Goal: Task Accomplishment & Management: Use online tool/utility

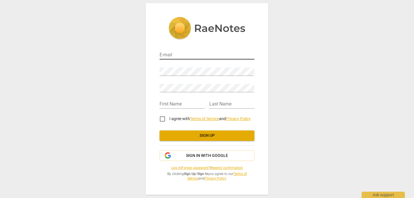
click at [177, 57] on input "email" at bounding box center [206, 55] width 95 height 8
type input "[EMAIL_ADDRESS][DOMAIN_NAME]"
type input "Daragh"
type input "[PERSON_NAME]"
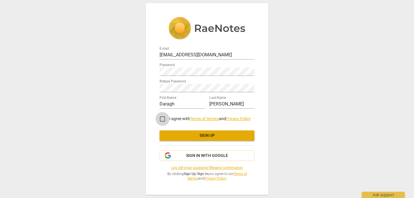
click at [164, 118] on input "I agree with Terms of Service and Privacy Policy" at bounding box center [162, 119] width 14 height 14
checkbox input "true"
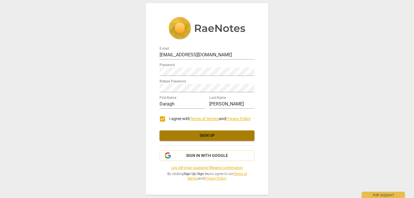
click at [215, 136] on span "Sign up" at bounding box center [207, 136] width 86 height 6
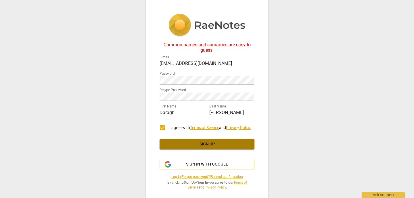
click at [227, 146] on span "Sign up" at bounding box center [207, 144] width 86 height 6
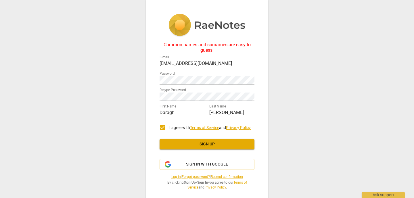
scroll to position [5, 0]
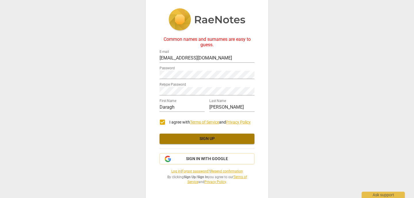
click at [201, 139] on span "Sign up" at bounding box center [207, 139] width 86 height 6
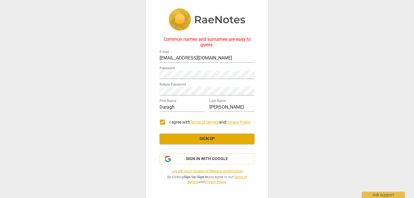
scroll to position [0, 0]
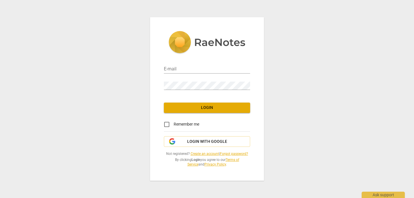
type input "[EMAIL_ADDRESS][DOMAIN_NAME]"
click at [228, 105] on span "Login" at bounding box center [206, 108] width 77 height 6
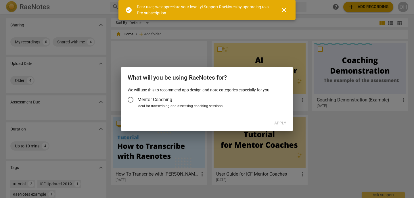
click at [132, 98] on input "Mentor Coaching" at bounding box center [130, 100] width 14 height 14
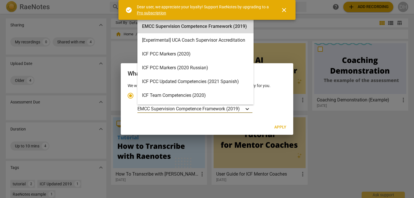
click at [249, 109] on icon "Account type" at bounding box center [247, 109] width 6 height 6
click at [0, 0] on input "Ideal for transcribing and assessing coaching sessions EMCC Supervision Compete…" at bounding box center [0, 0] width 0 height 0
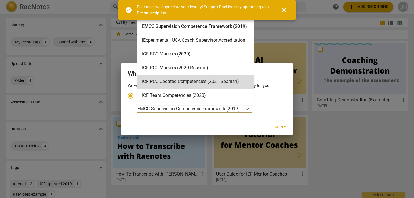
scroll to position [2, 0]
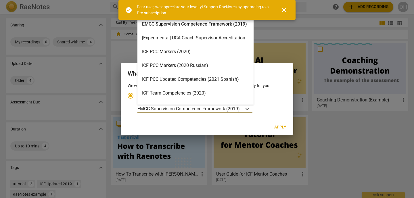
click at [181, 51] on div "ICF PCC Markers (2020)" at bounding box center [195, 52] width 116 height 14
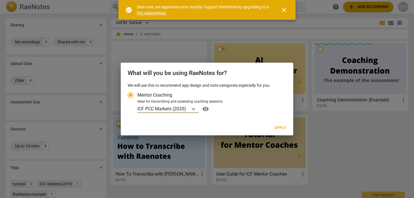
click at [283, 128] on span "Apply" at bounding box center [280, 128] width 12 height 6
radio input "false"
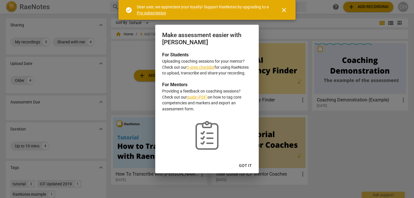
click at [248, 166] on span "Got it" at bounding box center [245, 166] width 13 height 6
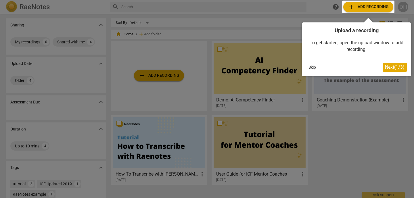
click at [351, 6] on div at bounding box center [368, 7] width 52 height 13
click at [396, 67] on span "Next ( 1 / 3 )" at bounding box center [395, 66] width 20 height 5
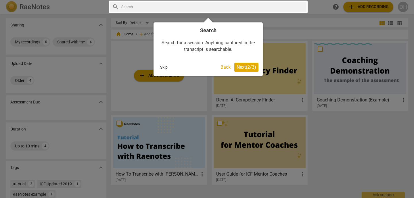
click at [250, 67] on span "Next ( 2 / 3 )" at bounding box center [246, 66] width 20 height 5
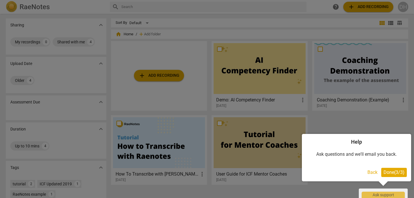
click at [391, 172] on span "Done ( 3 / 3 )" at bounding box center [393, 171] width 21 height 5
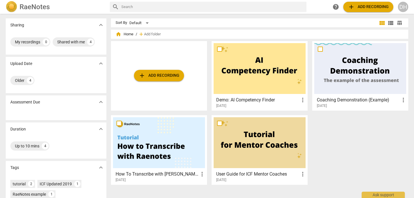
click at [352, 5] on span "add" at bounding box center [350, 6] width 7 height 7
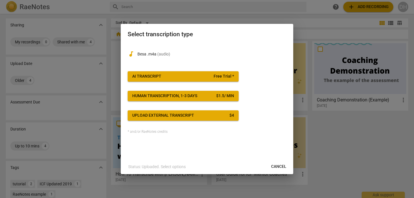
click at [215, 76] on span "Free Trial *" at bounding box center [223, 77] width 20 height 6
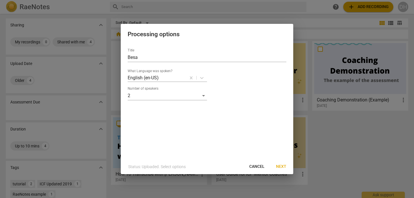
click at [284, 167] on span "Next" at bounding box center [281, 167] width 10 height 6
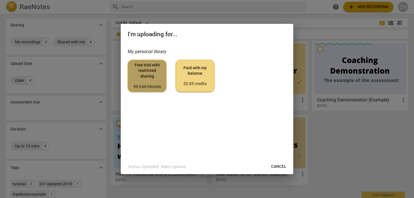
click at [148, 71] on span "Free trial with restricted sharing 90 trial minutes" at bounding box center [146, 75] width 29 height 27
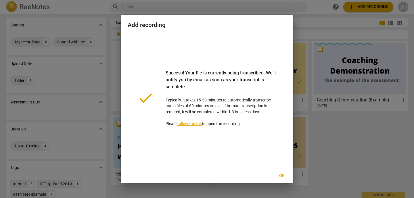
click at [283, 175] on span "Ok" at bounding box center [281, 176] width 9 height 6
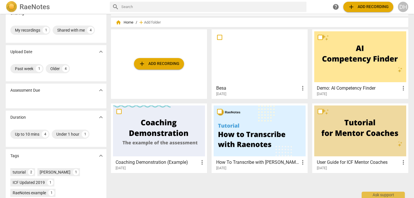
scroll to position [11, 0]
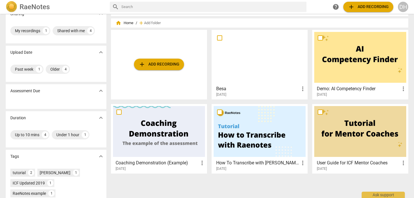
click at [162, 139] on div at bounding box center [159, 131] width 92 height 51
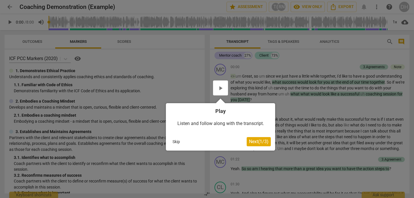
click at [176, 141] on button "Skip" at bounding box center [176, 141] width 12 height 9
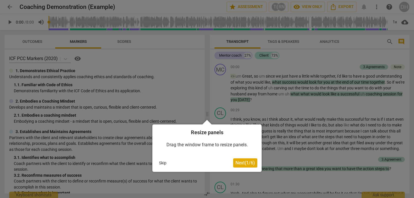
click at [185, 74] on div at bounding box center [207, 99] width 414 height 198
click at [10, 21] on div at bounding box center [207, 99] width 414 height 198
click at [164, 161] on button "Skip" at bounding box center [163, 163] width 12 height 9
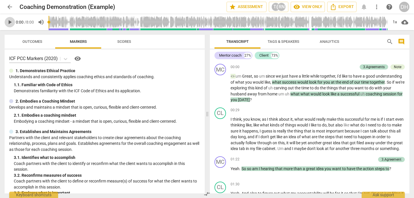
click at [11, 20] on span "play_arrow" at bounding box center [9, 22] width 7 height 7
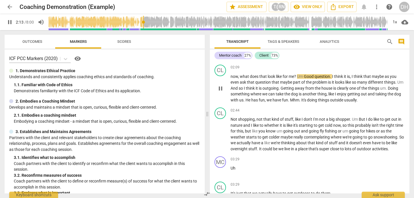
scroll to position [296, 0]
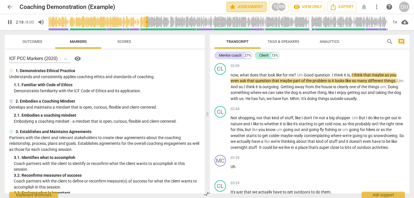
click at [246, 6] on span "star Assessment" at bounding box center [246, 6] width 35 height 7
type input "139"
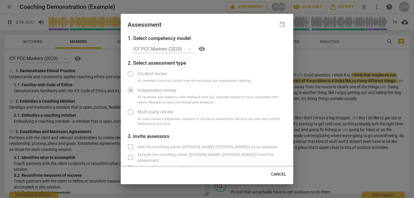
radio input "false"
type input "141"
click at [246, 6] on div at bounding box center [207, 99] width 414 height 198
radio input "false"
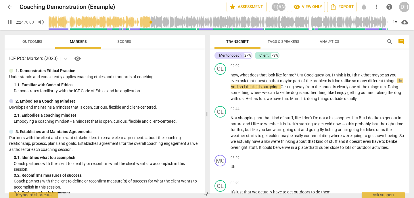
type input "145"
click at [9, 8] on span "arrow_back" at bounding box center [9, 6] width 7 height 7
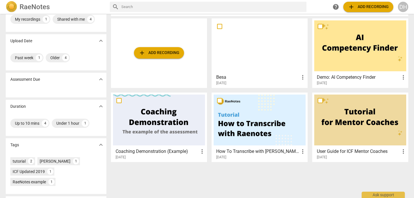
scroll to position [23, 0]
click at [358, 60] on div at bounding box center [360, 45] width 92 height 51
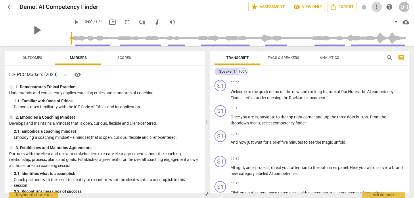
click at [376, 7] on span "more_vert" at bounding box center [376, 6] width 7 height 7
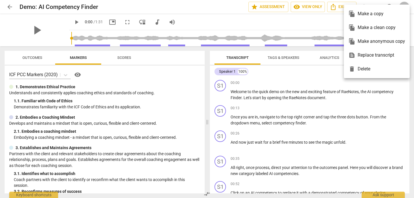
click at [376, 7] on ul "file_copy Make a copy file_copy Make a clean copy file_copy Make anonymous copy…" at bounding box center [376, 42] width 66 height 74
click at [312, 26] on div at bounding box center [207, 99] width 414 height 198
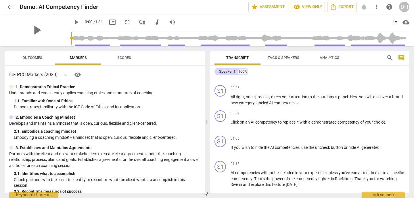
scroll to position [73, 0]
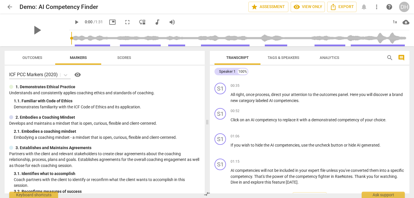
click at [342, 83] on div "00:35 keyboard_arrow_right" at bounding box center [317, 86] width 174 height 6
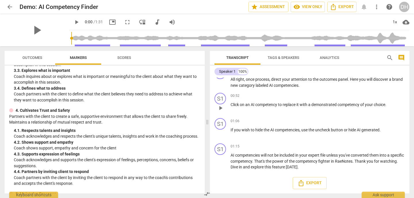
scroll to position [0, 0]
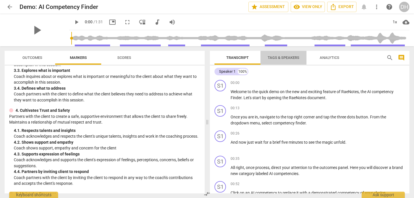
click at [295, 58] on span "Tags & Speakers" at bounding box center [283, 57] width 32 height 4
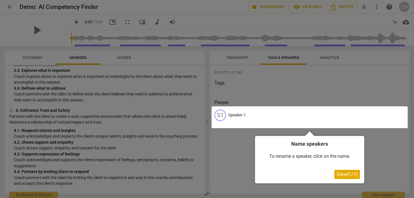
click at [327, 57] on div at bounding box center [207, 99] width 414 height 198
click at [342, 175] on span "Done ( 1 / 1 )" at bounding box center [346, 173] width 21 height 5
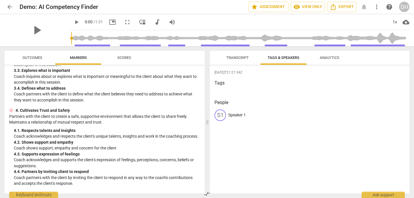
click at [332, 57] on span "Analytics" at bounding box center [329, 57] width 20 height 4
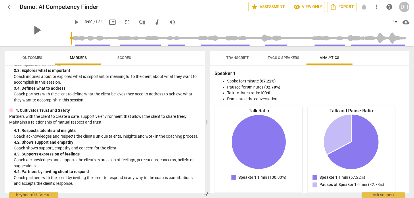
click at [121, 57] on span "Scores" at bounding box center [124, 57] width 14 height 4
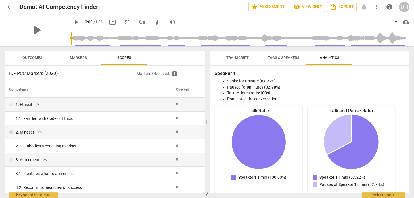
click at [9, 6] on span "arrow_back" at bounding box center [9, 6] width 7 height 7
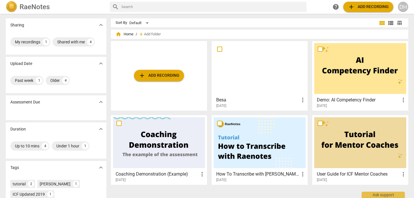
click at [9, 6] on img at bounding box center [11, 6] width 11 height 11
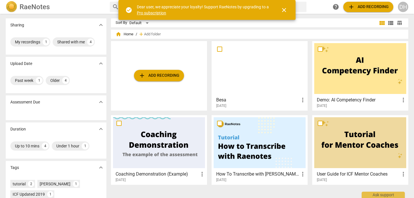
click at [257, 76] on div at bounding box center [259, 68] width 92 height 51
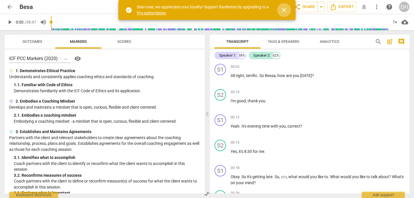
click at [283, 9] on span "close" at bounding box center [283, 10] width 7 height 7
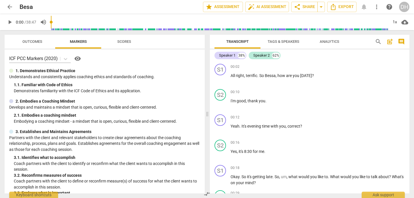
click at [36, 41] on span "Outcomes" at bounding box center [32, 41] width 20 height 4
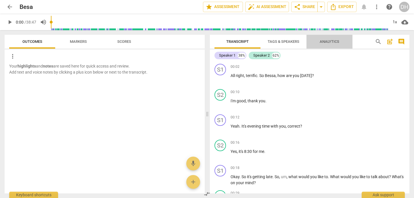
click at [332, 40] on span "Analytics" at bounding box center [329, 41] width 20 height 4
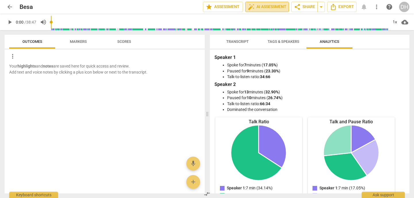
click at [262, 7] on span "auto_fix_high AI Assessment" at bounding box center [267, 6] width 38 height 7
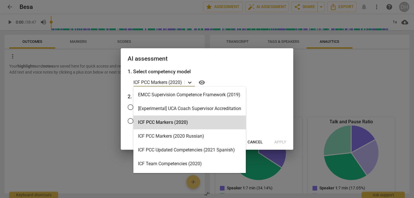
click at [189, 81] on icon at bounding box center [190, 83] width 6 height 6
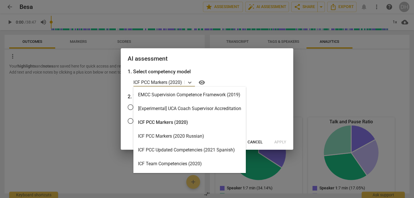
click at [174, 122] on div "ICF PCC Markers (2020)" at bounding box center [189, 122] width 112 height 14
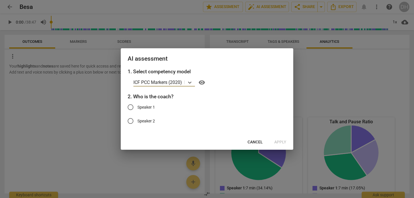
click at [340, 80] on div at bounding box center [207, 99] width 414 height 198
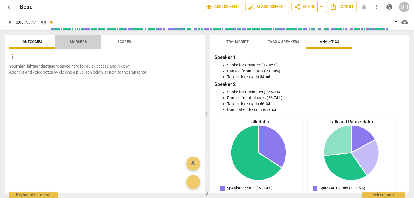
click at [80, 41] on span "Markers" at bounding box center [78, 41] width 17 height 4
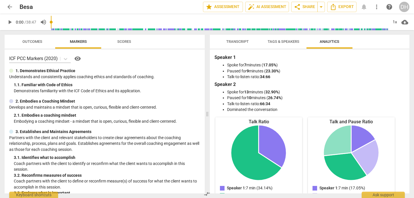
click at [241, 42] on span "Transcript" at bounding box center [237, 41] width 22 height 4
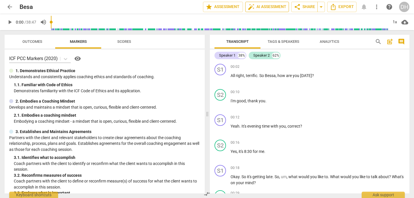
click at [270, 6] on span "auto_fix_high AI Assessment" at bounding box center [267, 6] width 38 height 7
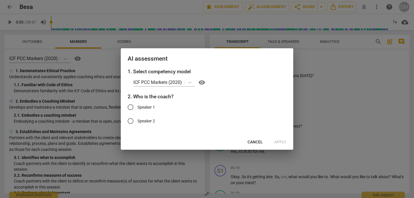
click at [130, 106] on input "Speaker 1" at bounding box center [130, 107] width 14 height 14
radio input "true"
click at [279, 140] on span "Apply" at bounding box center [280, 142] width 12 height 6
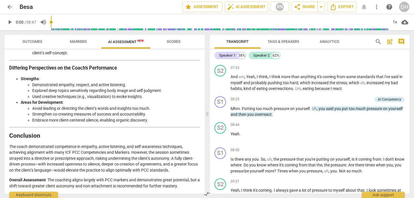
scroll to position [981, 0]
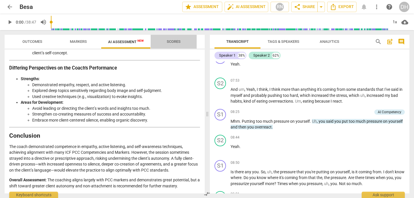
click at [172, 41] on span "Scores" at bounding box center [174, 41] width 14 height 4
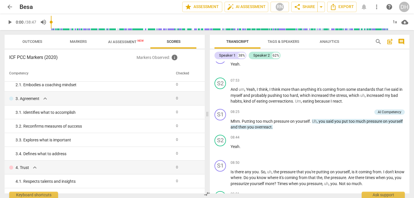
scroll to position [0, 0]
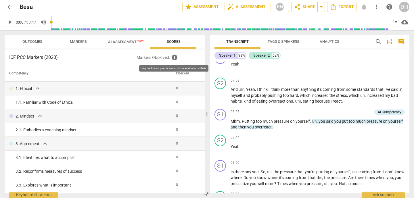
click at [173, 58] on span "info" at bounding box center [174, 57] width 7 height 7
click at [37, 89] on span "expand_more" at bounding box center [37, 88] width 7 height 7
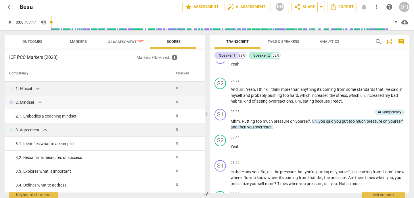
click at [45, 130] on span "expand_more" at bounding box center [45, 129] width 7 height 7
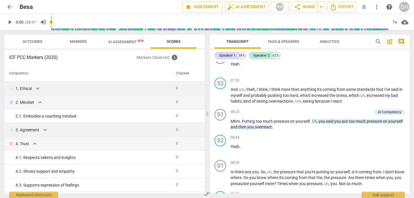
click at [45, 130] on span "expand_more" at bounding box center [45, 129] width 7 height 7
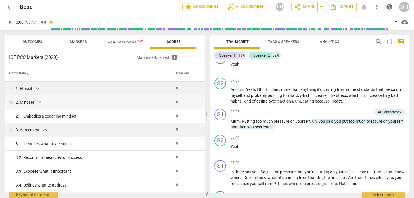
click at [37, 89] on span "expand_more" at bounding box center [37, 88] width 7 height 7
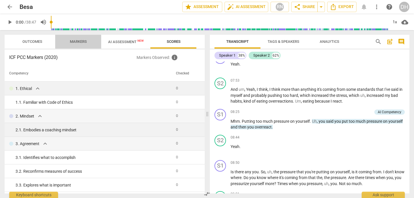
click at [85, 42] on span "Markers" at bounding box center [78, 41] width 17 height 4
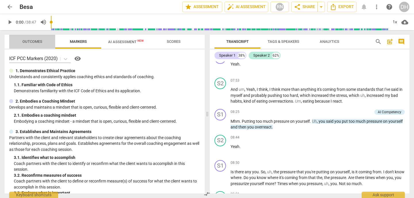
click at [35, 40] on span "Outcomes" at bounding box center [32, 41] width 20 height 4
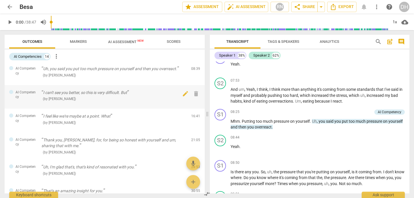
scroll to position [145, 0]
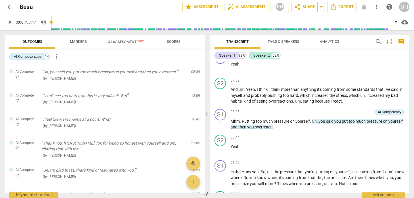
click at [56, 57] on span "more_vert" at bounding box center [56, 56] width 7 height 7
click at [105, 58] on div at bounding box center [207, 99] width 414 height 198
click at [57, 54] on span "more_vert" at bounding box center [56, 56] width 7 height 7
click at [59, 55] on li "Uncheck all" at bounding box center [69, 56] width 32 height 14
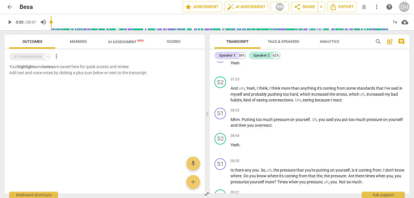
scroll to position [980, 0]
click at [57, 57] on span "more_vert" at bounding box center [56, 56] width 7 height 7
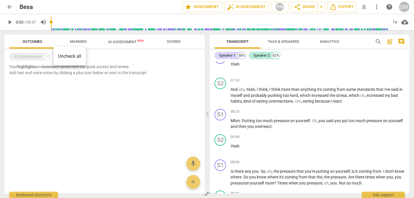
click at [66, 57] on li "Uncheck all" at bounding box center [69, 56] width 32 height 14
click at [43, 57] on div "AI Competencies 14" at bounding box center [29, 56] width 41 height 7
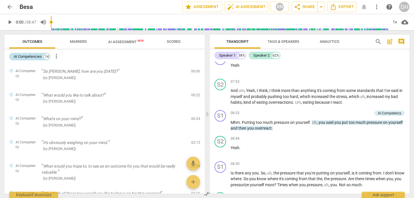
scroll to position [981, 0]
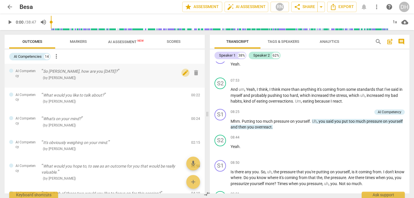
click at [182, 74] on span "edit" at bounding box center [185, 72] width 7 height 7
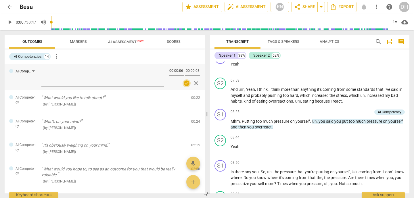
click at [183, 81] on span "check_circle" at bounding box center [186, 83] width 7 height 7
click at [185, 51] on div "AI Competencies 14 more_vert AI Competency 00:00:06 - 00:00:08 check_circle clo…" at bounding box center [105, 121] width 200 height 144
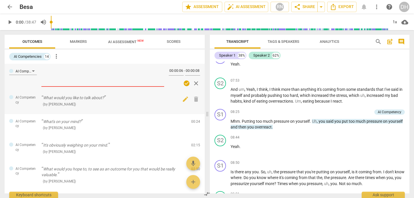
click at [54, 98] on p "What would you like to talk about?" at bounding box center [113, 98] width 145 height 6
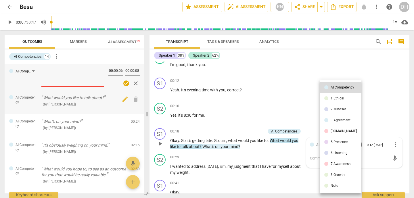
scroll to position [24, 0]
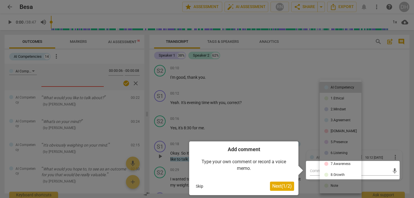
click at [134, 83] on div at bounding box center [207, 99] width 414 height 198
click at [123, 83] on div at bounding box center [207, 99] width 414 height 198
click at [277, 110] on div at bounding box center [207, 99] width 414 height 198
click at [102, 50] on div at bounding box center [207, 99] width 414 height 198
click at [275, 187] on span "Next ( 1 / 2 )" at bounding box center [282, 185] width 20 height 5
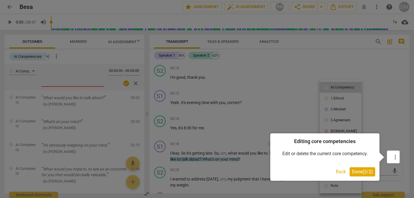
click at [362, 170] on span "Done ( 2 / 2 )" at bounding box center [361, 171] width 21 height 5
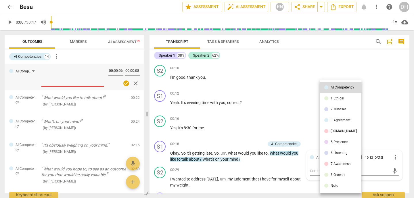
click at [132, 83] on div at bounding box center [207, 99] width 414 height 198
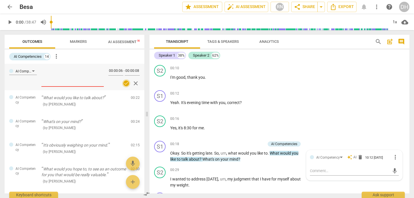
click at [125, 83] on span "check_circle" at bounding box center [126, 83] width 7 height 7
click at [101, 84] on textarea at bounding box center [72, 76] width 62 height 16
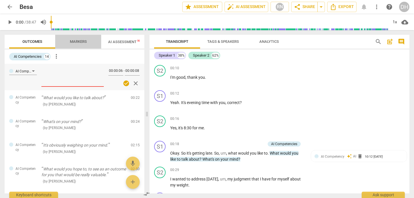
click at [82, 42] on span "Markers" at bounding box center [78, 41] width 17 height 4
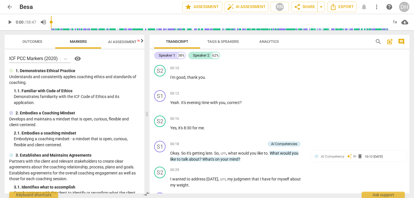
click at [33, 41] on span "Outcomes" at bounding box center [32, 41] width 20 height 4
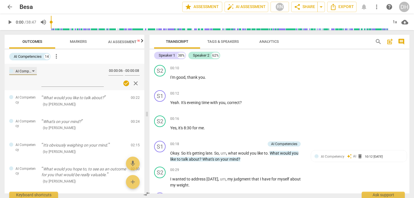
click at [34, 71] on div "AI Competency" at bounding box center [23, 71] width 28 height 8
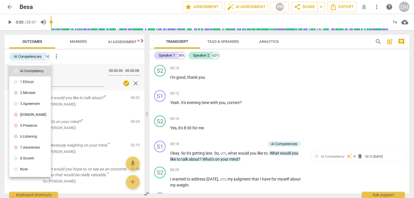
click at [29, 80] on div "1.Ethical" at bounding box center [26, 81] width 13 height 3
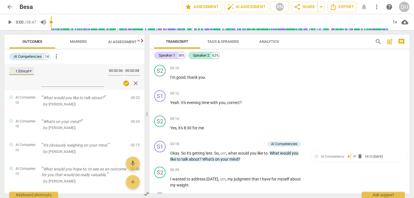
click at [31, 71] on div "1.Ethical" at bounding box center [21, 71] width 25 height 8
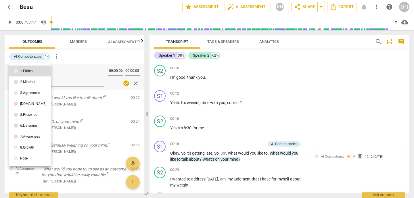
click at [31, 71] on div "1.Ethical" at bounding box center [26, 70] width 13 height 3
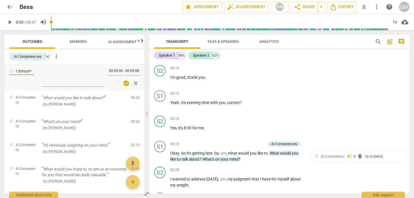
click at [92, 58] on div "AI Competencies 14 more_vert" at bounding box center [76, 57] width 135 height 10
click at [69, 104] on div "( by RaeNotes )" at bounding box center [83, 104] width 85 height 6
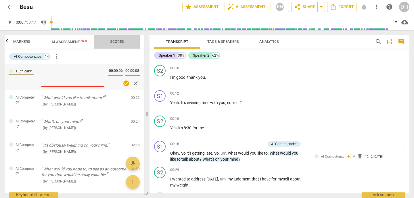
click at [117, 41] on span "Scores" at bounding box center [117, 41] width 14 height 4
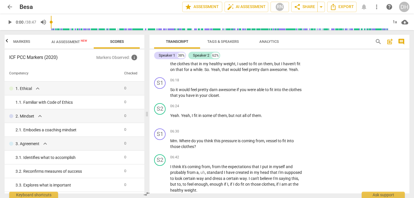
scroll to position [836, 0]
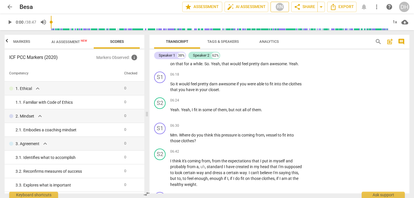
click at [280, 7] on div "RN" at bounding box center [279, 7] width 9 height 9
click at [280, 7] on div at bounding box center [207, 99] width 414 height 198
click at [312, 5] on span "share Share" at bounding box center [303, 6] width 21 height 7
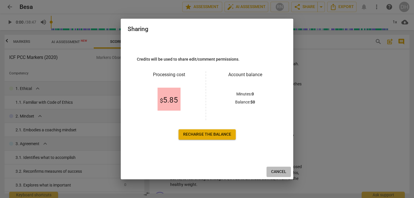
click at [283, 172] on span "Cancel" at bounding box center [278, 172] width 15 height 6
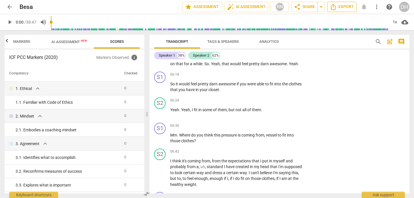
click at [341, 7] on span "Export" at bounding box center [341, 6] width 24 height 7
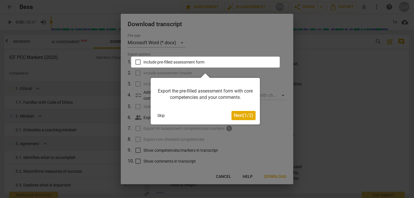
click at [242, 116] on span "Next ( 1 / 2 )" at bounding box center [243, 115] width 20 height 5
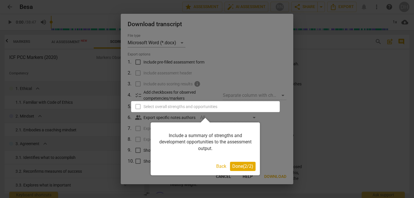
click at [237, 166] on span "Done ( 2 / 2 )" at bounding box center [242, 165] width 21 height 5
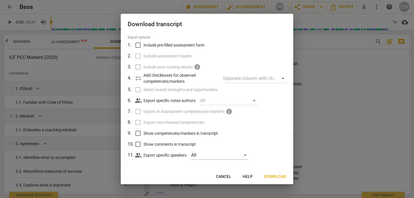
scroll to position [20, 0]
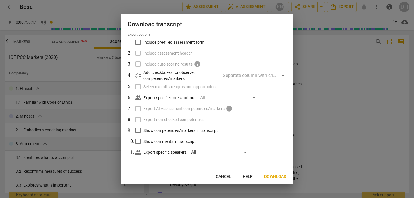
click at [140, 130] on input "Show competencies/markers in transcript" at bounding box center [137, 130] width 11 height 11
checkbox input "true"
click at [138, 139] on input "Show comments in transcript" at bounding box center [137, 141] width 11 height 11
checkbox input "true"
click at [248, 116] on label "Export non-checked competencies" at bounding box center [206, 119] width 150 height 11
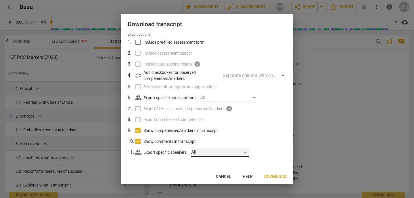
click at [247, 152] on div "All" at bounding box center [219, 152] width 57 height 9
click at [201, 151] on input "checkbox" at bounding box center [201, 152] width 14 height 14
checkbox input "true"
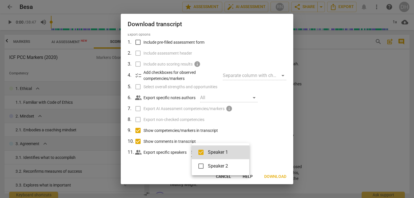
click at [271, 136] on div at bounding box center [207, 99] width 414 height 198
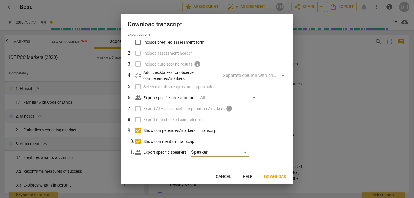
click at [271, 136] on label "Show comments in transcript" at bounding box center [206, 141] width 150 height 11
click at [143, 136] on input "Show comments in transcript" at bounding box center [137, 141] width 11 height 11
checkbox input "false"
click at [246, 152] on div "Speaker 1" at bounding box center [219, 152] width 57 height 9
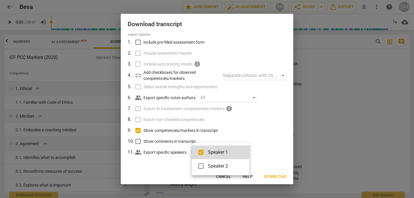
click at [264, 144] on div at bounding box center [207, 99] width 414 height 198
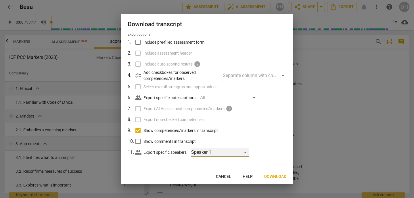
click at [246, 152] on div "Speaker 1" at bounding box center [219, 152] width 57 height 9
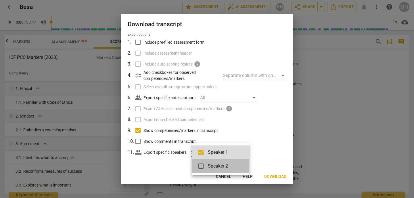
click at [235, 164] on span "Speaker 2" at bounding box center [224, 166] width 32 height 7
checkbox input "true"
click at [262, 144] on div at bounding box center [207, 99] width 414 height 198
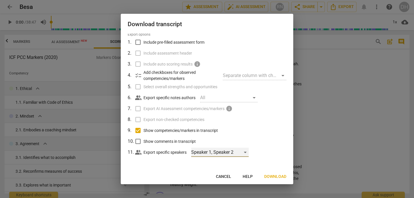
click at [246, 153] on div "Speaker 1, Speaker 2" at bounding box center [219, 152] width 57 height 9
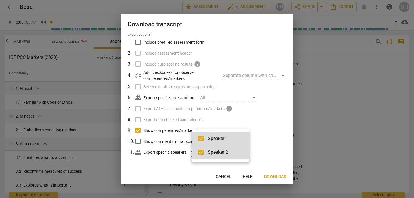
click at [265, 140] on div at bounding box center [207, 99] width 414 height 198
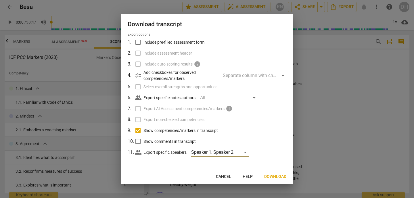
click at [143, 140] on span "Show comments in transcript" at bounding box center [169, 141] width 52 height 6
click at [143, 140] on input "Show comments in transcript" at bounding box center [137, 141] width 11 height 11
checkbox input "true"
click at [140, 85] on label "Select overall strengths and opportunities" at bounding box center [206, 86] width 150 height 11
click at [138, 41] on input "Include pre-filled assessment form" at bounding box center [137, 42] width 11 height 11
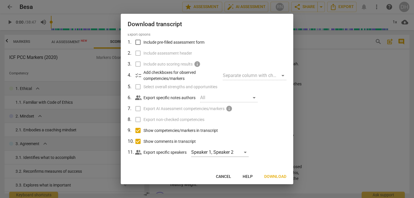
checkbox input "true"
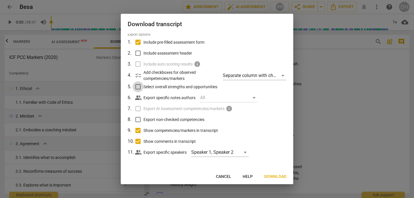
click at [140, 86] on input "Select overall strengths and opportunities" at bounding box center [137, 86] width 11 height 11
checkbox input "true"
click at [138, 118] on input "Export non-checked competencies" at bounding box center [137, 119] width 11 height 11
checkbox input "true"
click at [282, 176] on span "Next" at bounding box center [281, 177] width 10 height 6
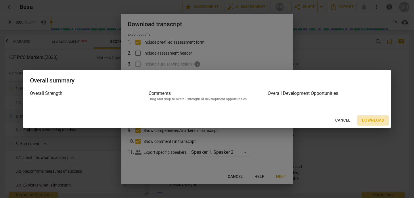
click at [370, 119] on span "Download" at bounding box center [373, 120] width 22 height 6
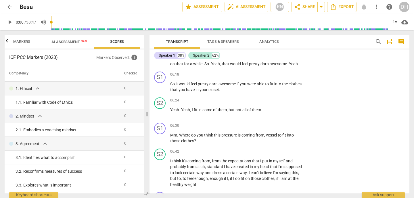
click at [60, 41] on span "AI Assessment New" at bounding box center [69, 42] width 36 height 4
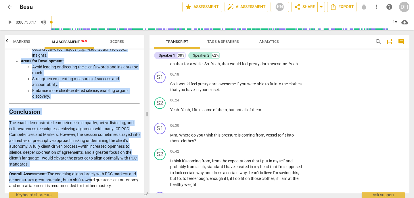
scroll to position [1179, 0]
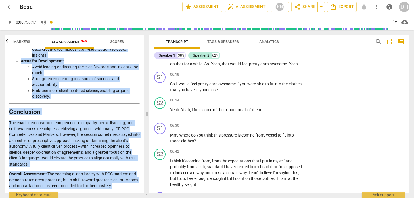
drag, startPoint x: 14, startPoint y: 59, endPoint x: 121, endPoint y: 188, distance: 167.0
copy div "Ethical Practice The coach maintained an ethical practice throughout the sessio…"
click at [109, 109] on h2 "Conclusion" at bounding box center [74, 112] width 130 height 6
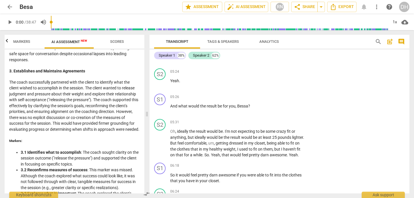
scroll to position [252, 0]
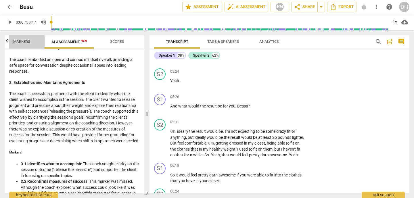
click at [20, 41] on span "Markers" at bounding box center [21, 41] width 17 height 4
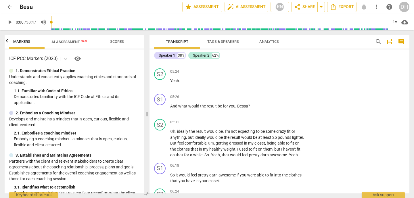
scroll to position [0, 46]
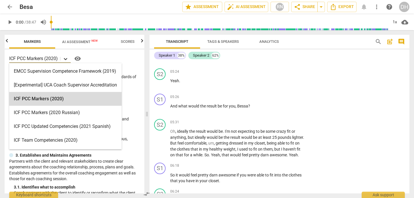
click at [66, 59] on icon at bounding box center [65, 59] width 3 height 2
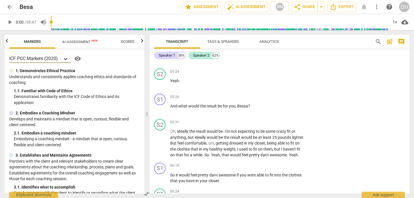
click at [66, 59] on icon at bounding box center [65, 59] width 3 height 2
click at [78, 58] on span "visibility" at bounding box center [77, 58] width 7 height 7
click at [333, 7] on icon "Export" at bounding box center [332, 6] width 7 height 7
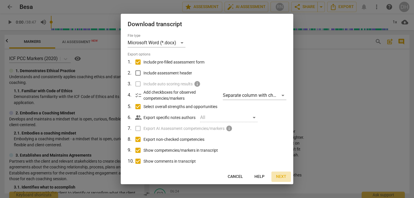
click at [280, 176] on span "Next" at bounding box center [281, 177] width 10 height 6
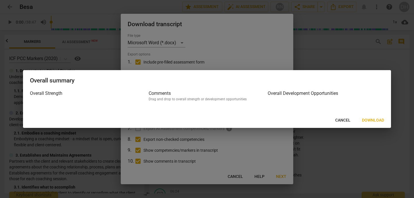
click at [164, 98] on div "Drag and drop to overall strength or development opportunities" at bounding box center [206, 99] width 116 height 5
click at [337, 119] on span "Cancel" at bounding box center [342, 120] width 15 height 6
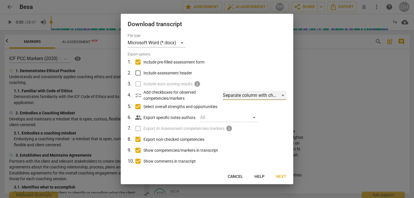
click at [280, 95] on div "Separate column with check marks" at bounding box center [254, 95] width 63 height 9
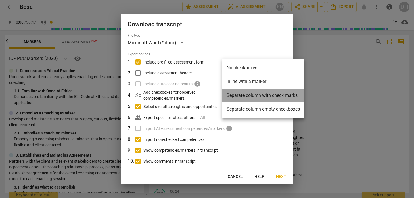
click at [280, 95] on li "Separate column with check marks" at bounding box center [263, 95] width 82 height 14
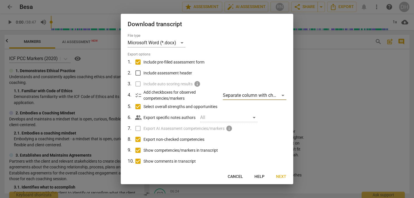
click at [342, 62] on div at bounding box center [207, 99] width 414 height 198
